Goal: Task Accomplishment & Management: Complete application form

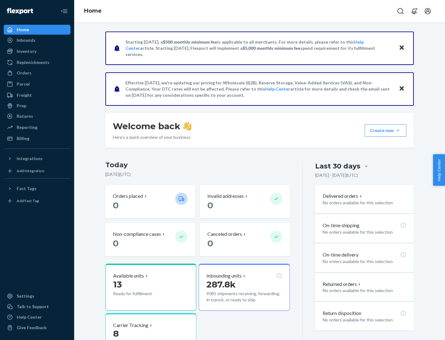
click at [398, 130] on button "Create new Create new inbound Create new order Create new product" at bounding box center [385, 130] width 42 height 12
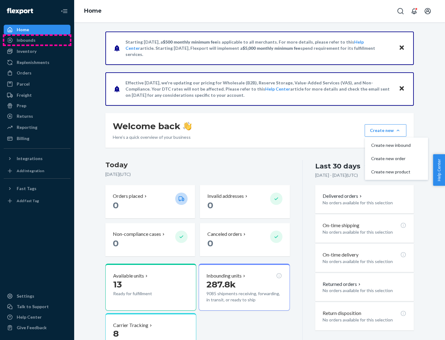
click at [37, 40] on div "Inbounds" at bounding box center [36, 40] width 65 height 9
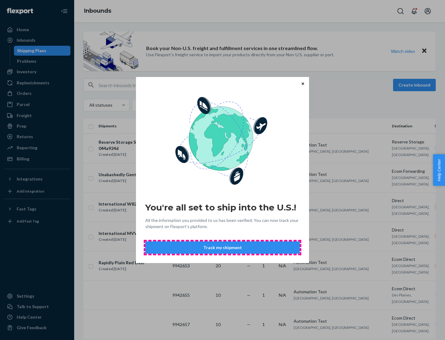
click at [222, 247] on button "Track my shipment" at bounding box center [222, 247] width 154 height 12
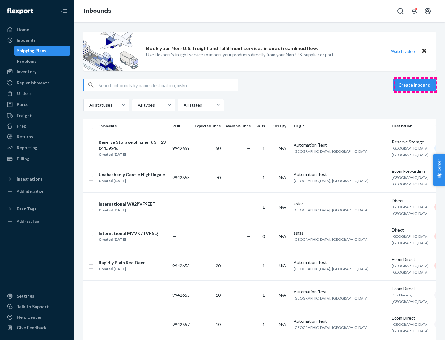
click at [415, 85] on button "Create inbound" at bounding box center [414, 85] width 43 height 12
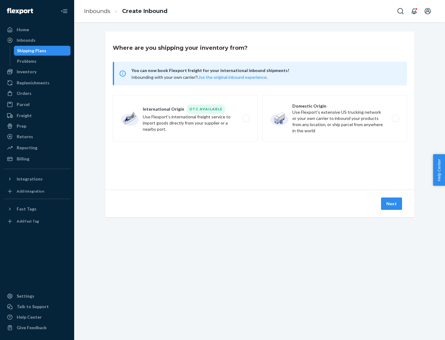
click at [185, 118] on label "International Origin DTC Available Use Flexport's international freight service…" at bounding box center [185, 118] width 145 height 46
click at [246, 118] on input "International Origin DTC Available Use Flexport's international freight service…" at bounding box center [248, 118] width 4 height 4
radio input "true"
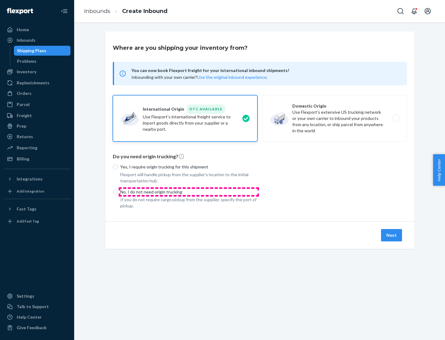
click at [189, 192] on p "No, I do not need origin trucking" at bounding box center [188, 192] width 137 height 6
click at [118, 192] on input "No, I do not need origin trucking" at bounding box center [115, 191] width 5 height 5
radio input "true"
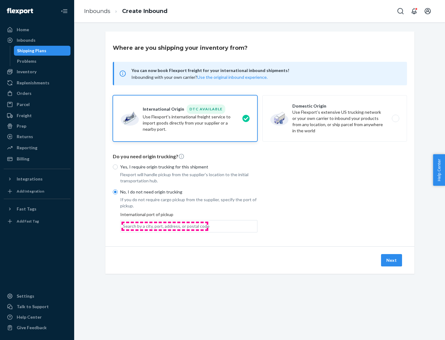
click at [165, 226] on div "Search by a city, port, address, or postal code" at bounding box center [166, 226] width 86 height 6
click at [124, 226] on input "Search by a city, port, address, or postal code" at bounding box center [123, 226] width 1 height 6
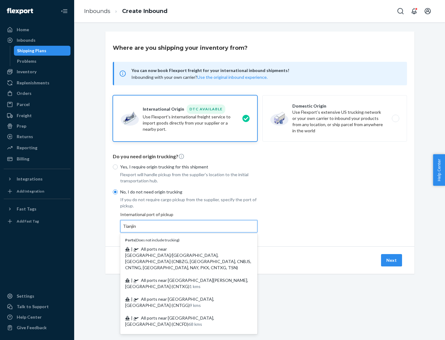
click at [183, 249] on span "| All ports near [GEOGRAPHIC_DATA]/[GEOGRAPHIC_DATA], [GEOGRAPHIC_DATA] (CNBZG,…" at bounding box center [188, 258] width 126 height 24
click at [137, 229] on input "Tianjin" at bounding box center [130, 226] width 14 height 6
type input "All ports near [GEOGRAPHIC_DATA]/[GEOGRAPHIC_DATA], [GEOGRAPHIC_DATA] (CNBZG, […"
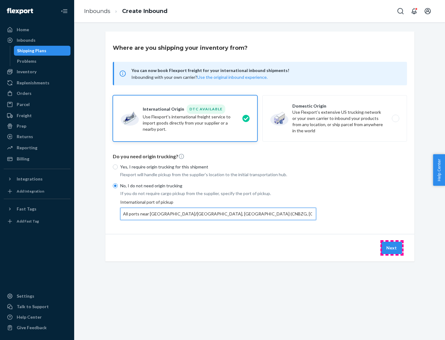
click at [392, 247] on button "Next" at bounding box center [391, 248] width 21 height 12
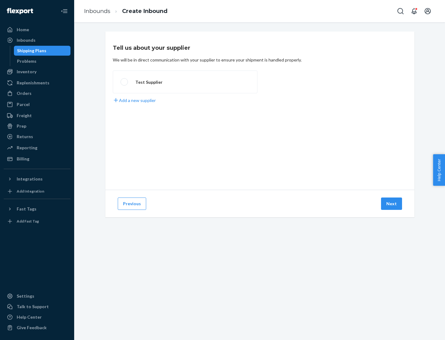
click at [185, 82] on label "Test Supplier" at bounding box center [185, 81] width 145 height 23
click at [124, 82] on input "Test Supplier" at bounding box center [122, 82] width 4 height 4
radio input "true"
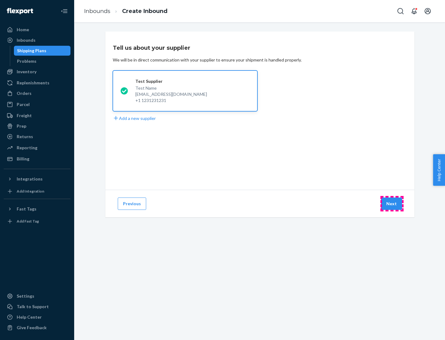
click at [392, 204] on button "Next" at bounding box center [391, 203] width 21 height 12
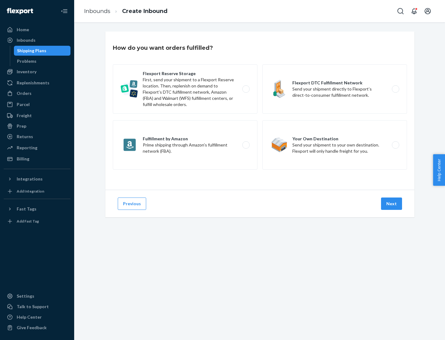
click at [185, 89] on label "Flexport Reserve Storage First, send your shipment to a Flexport Reserve locati…" at bounding box center [185, 88] width 145 height 49
click at [246, 89] on input "Flexport Reserve Storage First, send your shipment to a Flexport Reserve locati…" at bounding box center [248, 89] width 4 height 4
radio input "true"
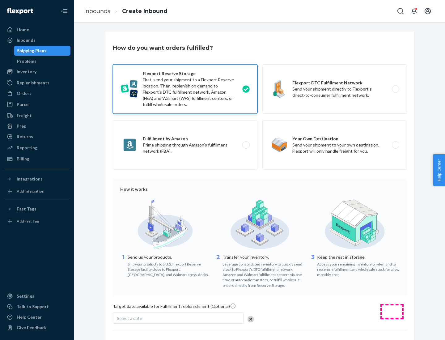
scroll to position [51, 0]
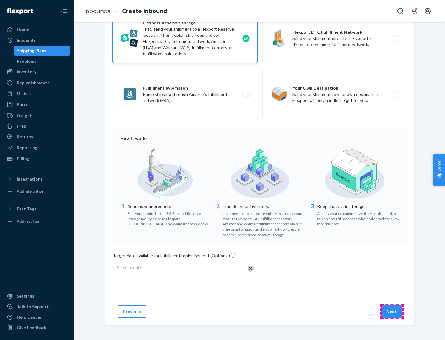
click at [392, 311] on button "Next" at bounding box center [391, 311] width 21 height 12
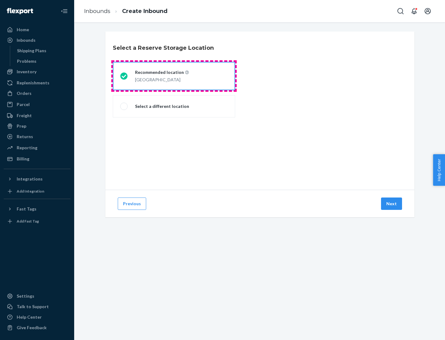
click at [174, 76] on div "[GEOGRAPHIC_DATA]" at bounding box center [162, 78] width 54 height 7
click at [124, 76] on input "Recommended location [GEOGRAPHIC_DATA]" at bounding box center [122, 76] width 4 height 4
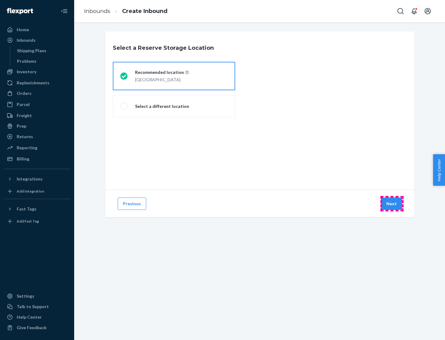
click at [392, 204] on button "Next" at bounding box center [391, 203] width 21 height 12
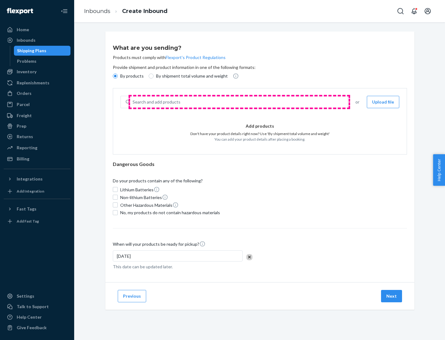
click at [239, 102] on div "Search and add products" at bounding box center [238, 101] width 217 height 11
click at [133, 102] on input "Search and add products" at bounding box center [133, 102] width 1 height 6
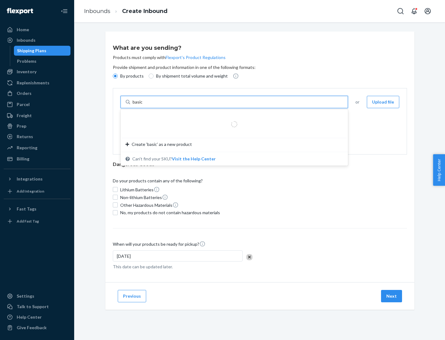
type input "basic"
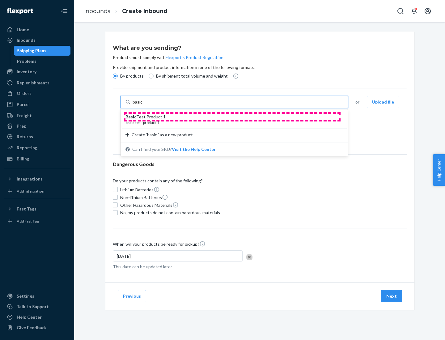
click at [232, 117] on div "Basic Test Product 1" at bounding box center [231, 117] width 213 height 6
click at [144, 105] on input "basic" at bounding box center [138, 102] width 11 height 6
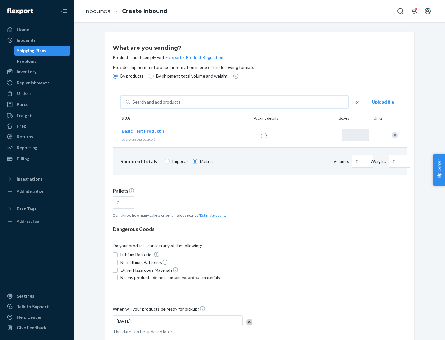
type input "1"
type input "1.09"
type input "3.27"
type input "3"
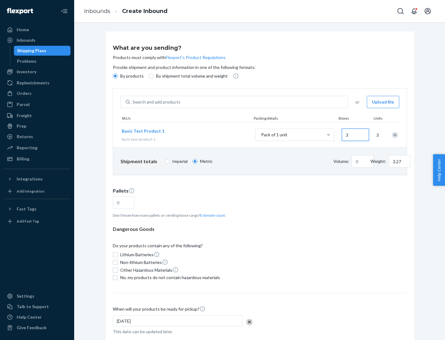
type input "0.01"
type input "32.66"
type input "30"
type input "0.07"
type input "326.59"
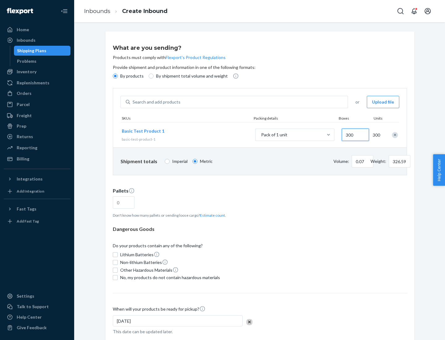
type input "3000"
type input "0.68"
type input "3265.86"
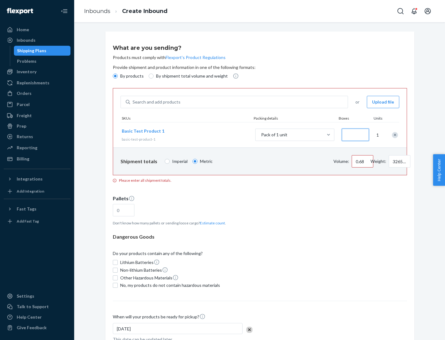
type input "1.09"
type input "10"
type input "10.89"
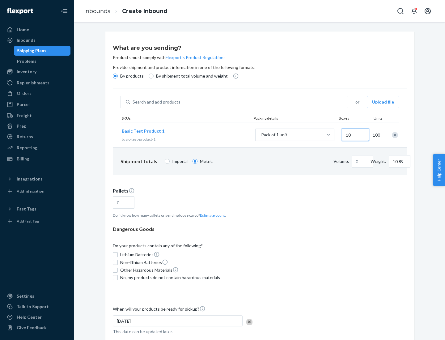
type input "100"
type input "0.02"
type input "108.86"
type input "1000"
type input "0.23"
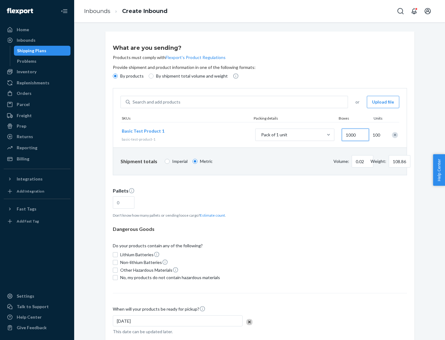
type input "1088.62"
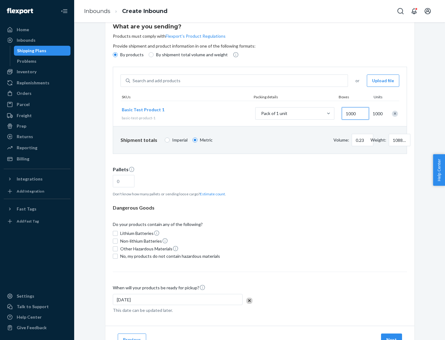
type input "1000"
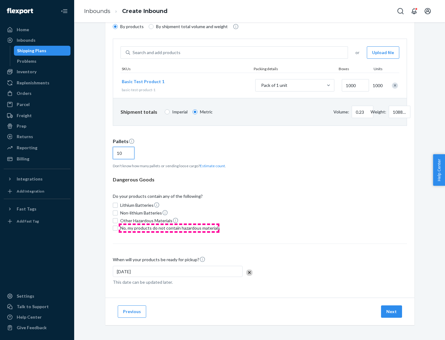
type input "10"
click at [169, 228] on span "No, my products do not contain hazardous materials" at bounding box center [170, 228] width 100 height 6
click at [118, 228] on input "No, my products do not contain hazardous materials" at bounding box center [115, 227] width 5 height 5
checkbox input "true"
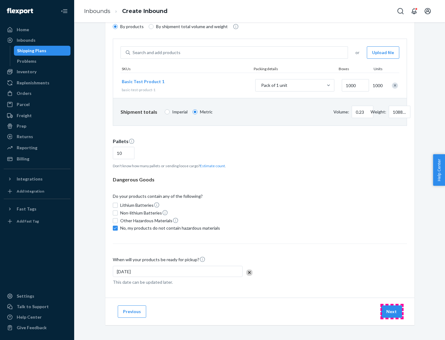
click at [392, 311] on button "Next" at bounding box center [391, 311] width 21 height 12
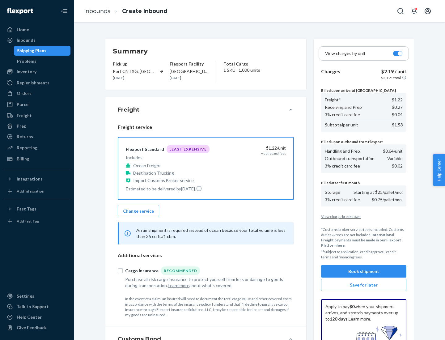
scroll to position [90, 0]
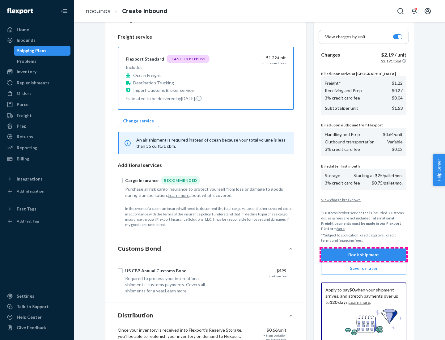
click at [364, 255] on button "Book shipment" at bounding box center [363, 254] width 85 height 12
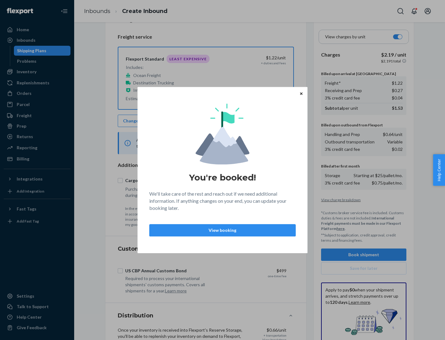
click at [222, 230] on p "View booking" at bounding box center [222, 230] width 136 height 6
